Goal: Information Seeking & Learning: Learn about a topic

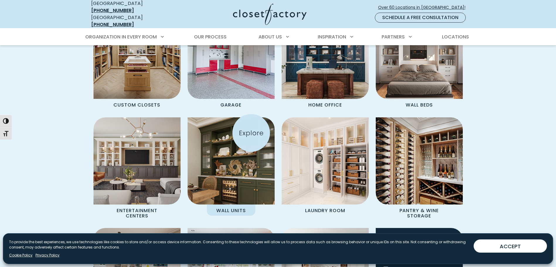
scroll to position [557, 0]
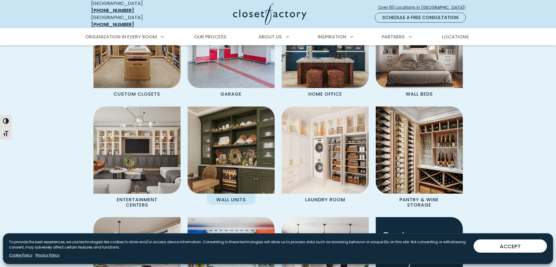
click at [235, 194] on p "Wall Units" at bounding box center [231, 198] width 48 height 11
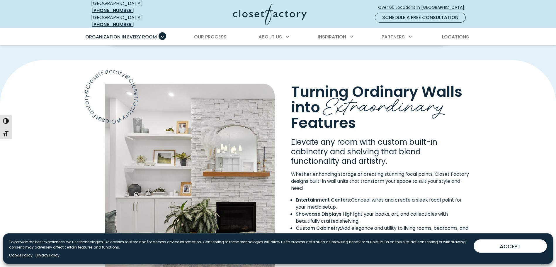
scroll to position [255, 0]
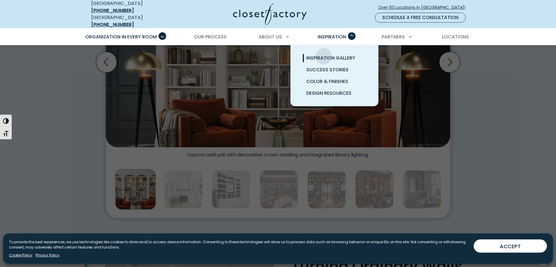
click at [324, 55] on span "Inspiration Gallery" at bounding box center [330, 58] width 49 height 7
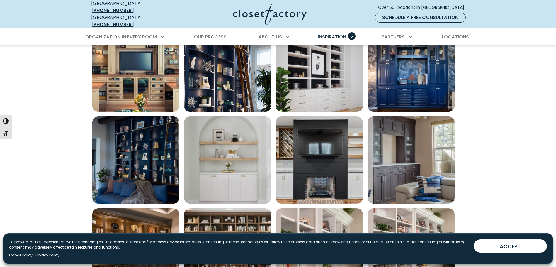
scroll to position [264, 0]
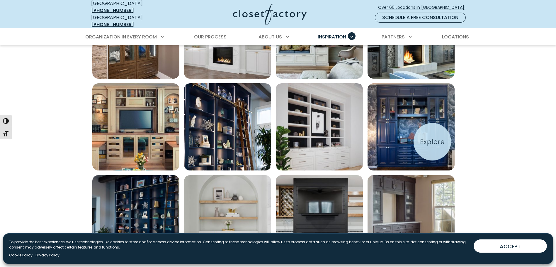
click at [421, 138] on img "Open inspiration gallery to preview enlarged image" at bounding box center [411, 126] width 87 height 87
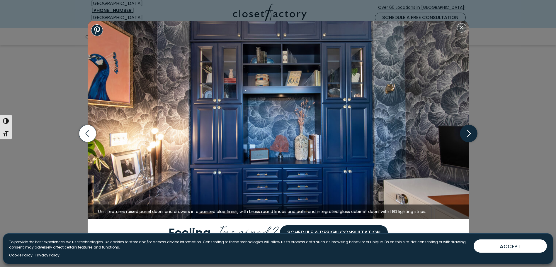
click at [469, 132] on icon "button" at bounding box center [468, 133] width 17 height 17
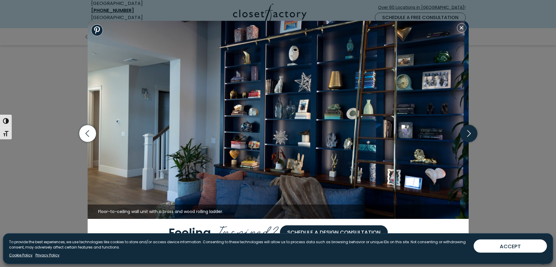
click at [469, 132] on icon "button" at bounding box center [468, 133] width 17 height 17
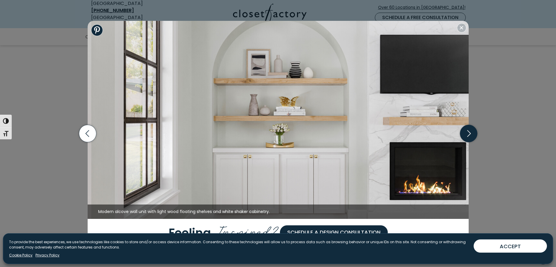
click at [469, 132] on icon "button" at bounding box center [468, 133] width 17 height 17
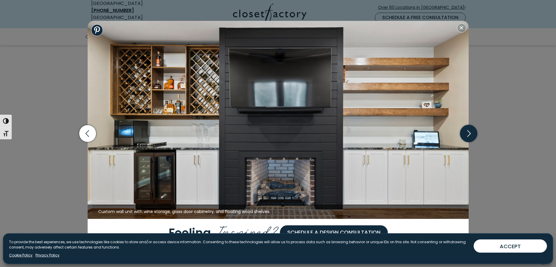
click at [469, 132] on icon "button" at bounding box center [468, 133] width 17 height 17
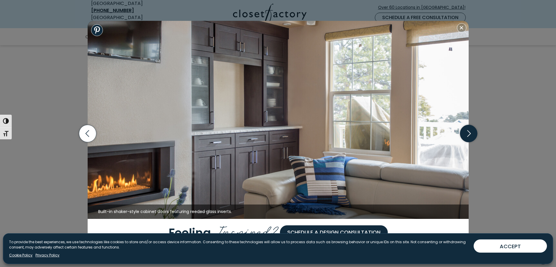
click at [469, 132] on icon "button" at bounding box center [468, 133] width 17 height 17
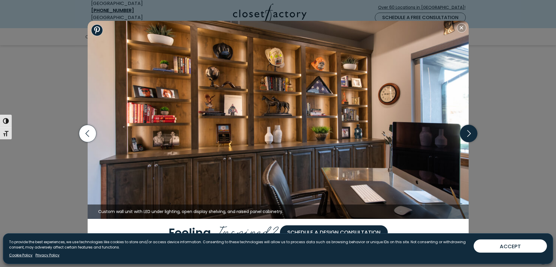
click at [469, 132] on icon "button" at bounding box center [468, 133] width 17 height 17
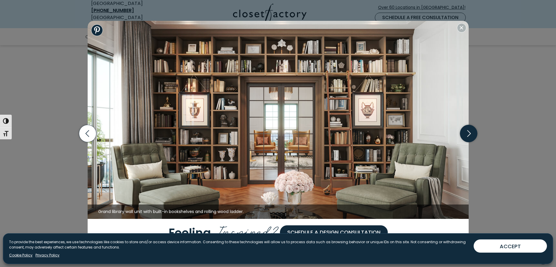
click at [469, 132] on icon "button" at bounding box center [468, 133] width 17 height 17
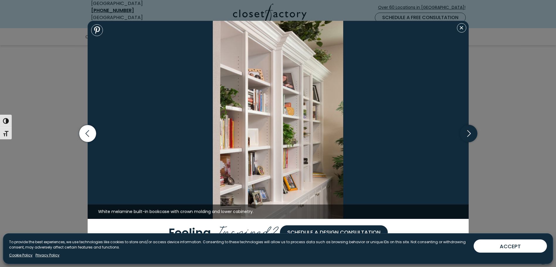
click at [469, 132] on icon "button" at bounding box center [468, 133] width 17 height 17
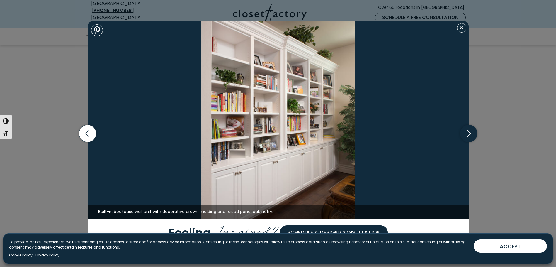
click at [469, 132] on icon "button" at bounding box center [468, 133] width 17 height 17
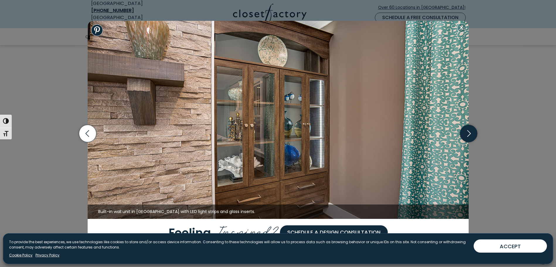
click at [469, 132] on icon "button" at bounding box center [468, 133] width 17 height 17
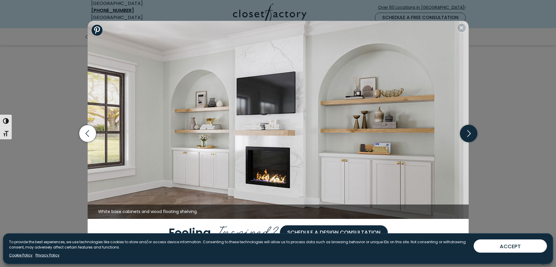
click at [469, 132] on icon "button" at bounding box center [468, 133] width 17 height 17
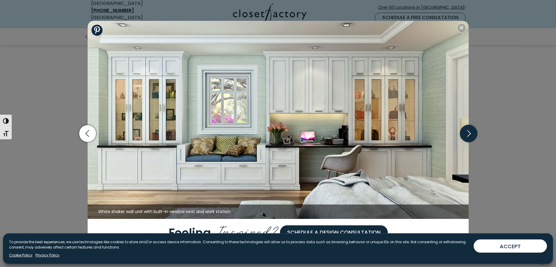
click at [469, 132] on icon "button" at bounding box center [468, 133] width 17 height 17
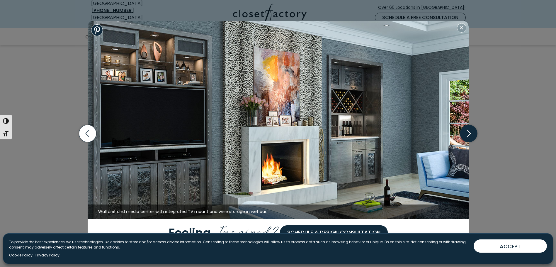
click at [469, 132] on icon "button" at bounding box center [468, 133] width 17 height 17
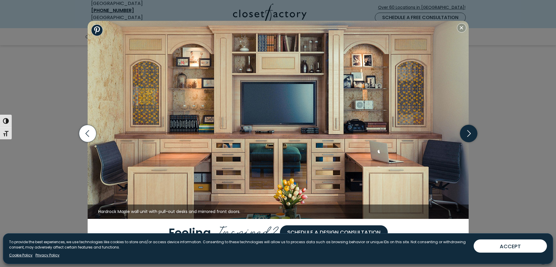
click at [469, 132] on icon "button" at bounding box center [468, 133] width 17 height 17
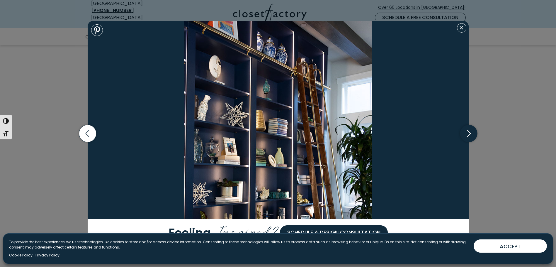
click at [469, 132] on icon "button" at bounding box center [468, 133] width 17 height 17
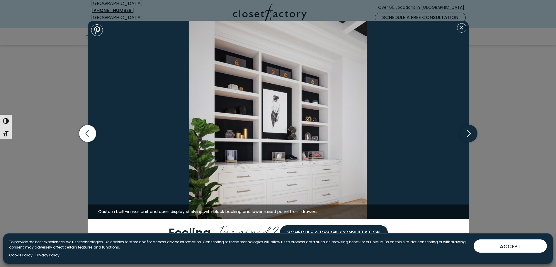
click at [469, 132] on icon "button" at bounding box center [468, 133] width 17 height 17
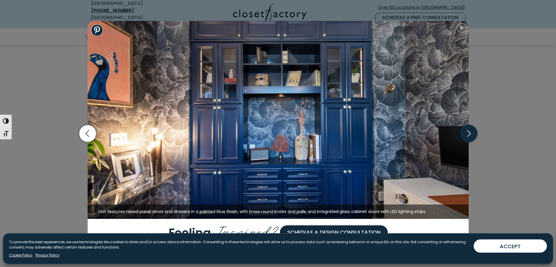
click at [469, 132] on icon "button" at bounding box center [468, 133] width 17 height 17
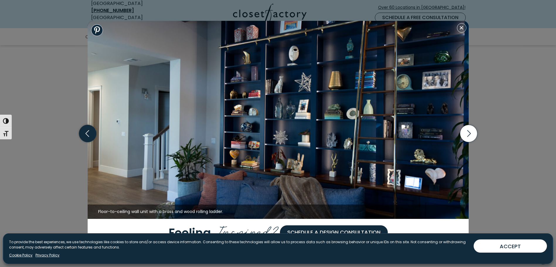
click at [91, 133] on icon "button" at bounding box center [87, 133] width 17 height 17
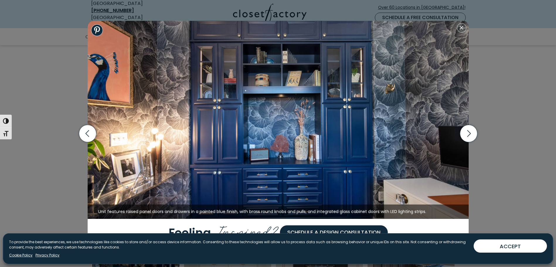
scroll to position [381, 0]
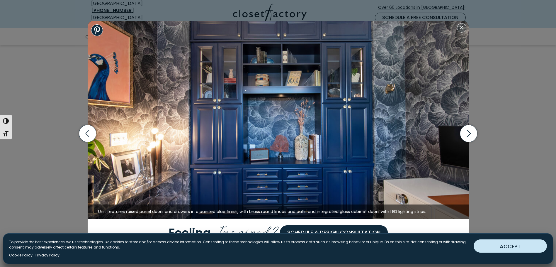
click at [511, 247] on button "ACCEPT" at bounding box center [510, 245] width 73 height 13
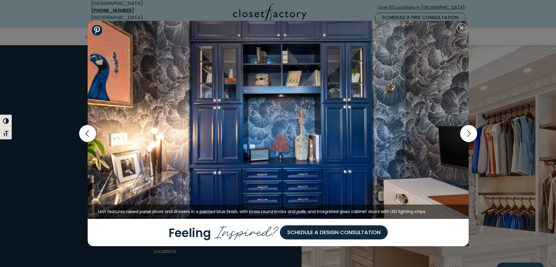
scroll to position [787, 0]
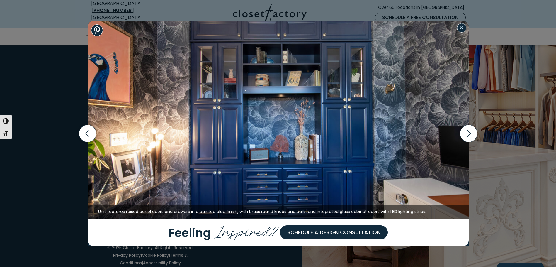
click at [462, 28] on button "Close modal" at bounding box center [461, 27] width 9 height 9
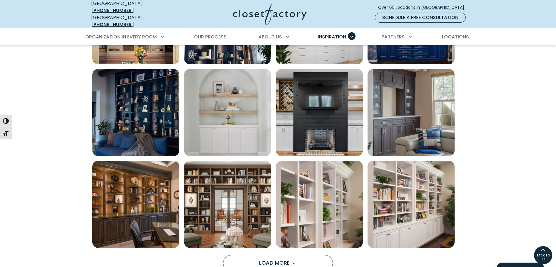
scroll to position [165, 0]
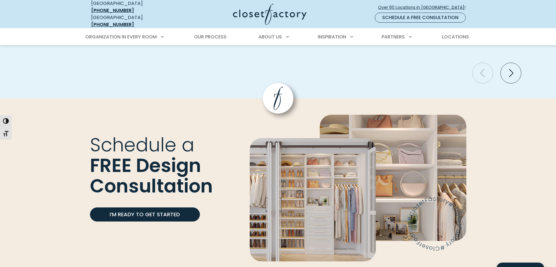
scroll to position [1550, 0]
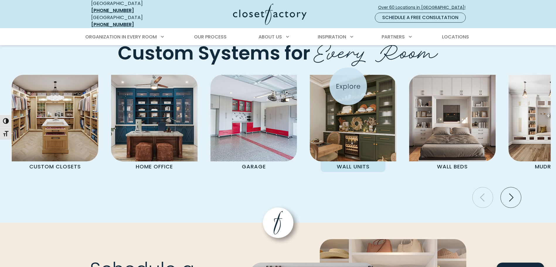
click at [348, 86] on img "Pages Gallery" at bounding box center [353, 118] width 86 height 86
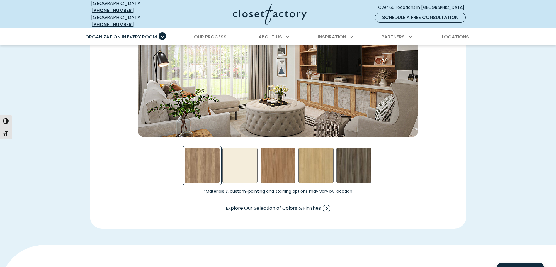
scroll to position [909, 0]
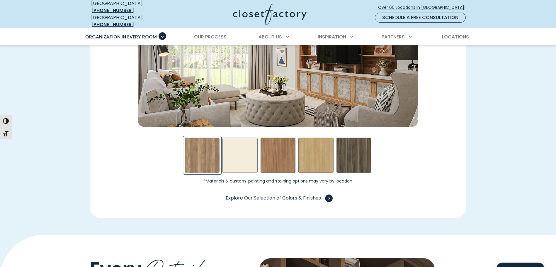
click at [296, 194] on span "Explore Our Selection of Colors & Finishes" at bounding box center [278, 198] width 105 height 8
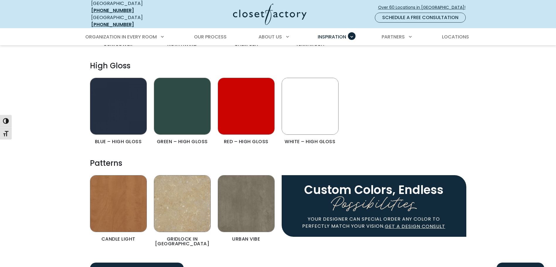
scroll to position [938, 0]
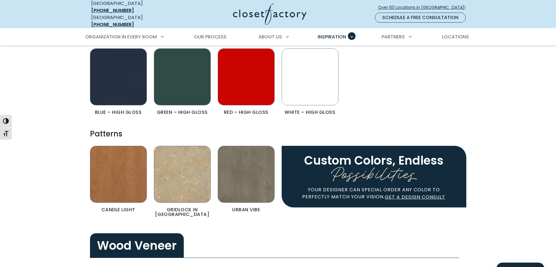
click at [234, 173] on img "Color & Finishes" at bounding box center [246, 174] width 57 height 57
click at [235, 175] on img "Color & Finishes" at bounding box center [246, 174] width 57 height 57
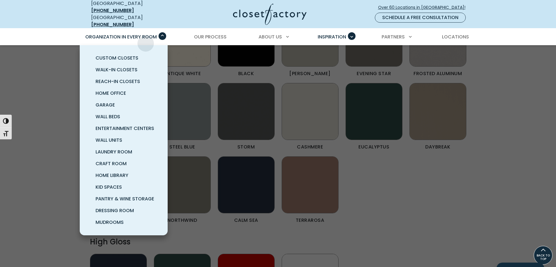
scroll to position [645, 0]
